Goal: Find specific page/section: Find specific page/section

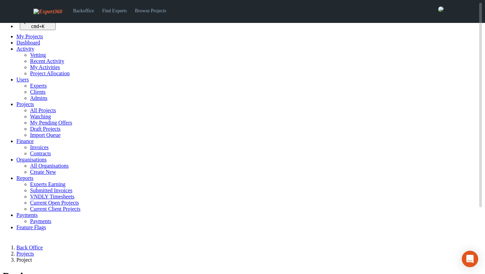
select select
click at [25, 82] on span "Users" at bounding box center [22, 80] width 12 height 6
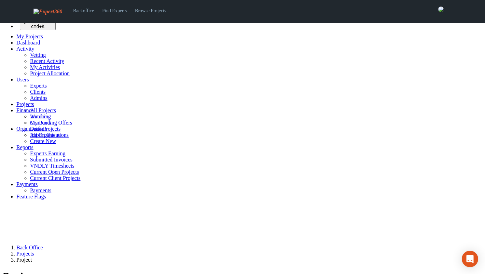
click at [30, 89] on link "Experts" at bounding box center [38, 86] width 17 height 6
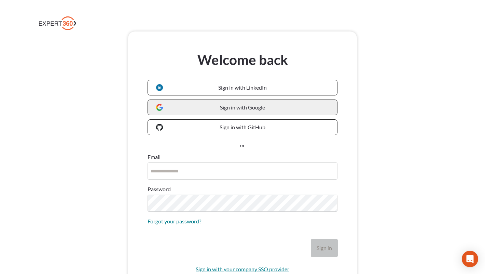
click at [206, 106] on link "Sign in with Google" at bounding box center [243, 107] width 190 height 16
